Goal: Navigation & Orientation: Find specific page/section

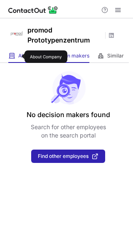
click at [19, 57] on span "About" at bounding box center [25, 56] width 14 height 7
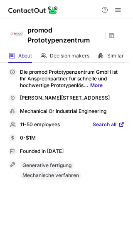
click at [115, 129] on span "Search all" at bounding box center [105, 125] width 24 height 8
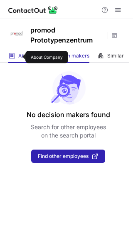
click at [20, 57] on span "About" at bounding box center [25, 56] width 14 height 7
